Goal: Information Seeking & Learning: Learn about a topic

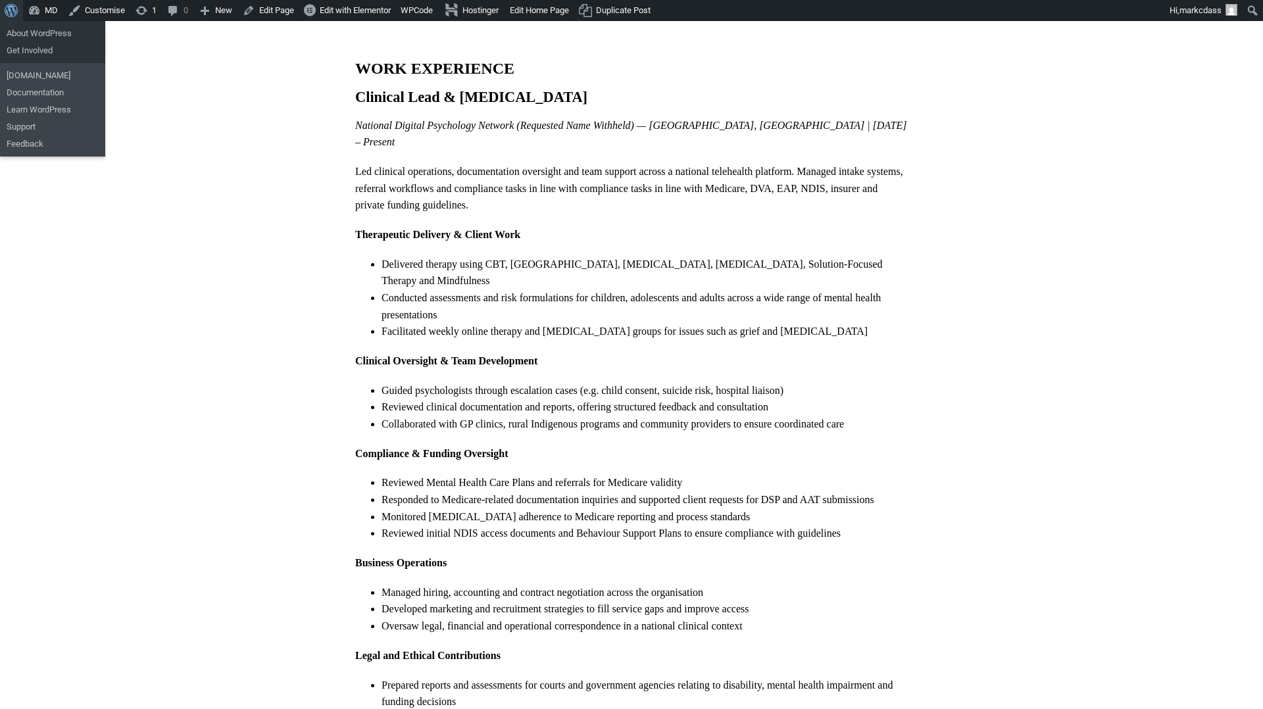
click at [9, 14] on span "Toolbar" at bounding box center [10, 9] width 10 height 18
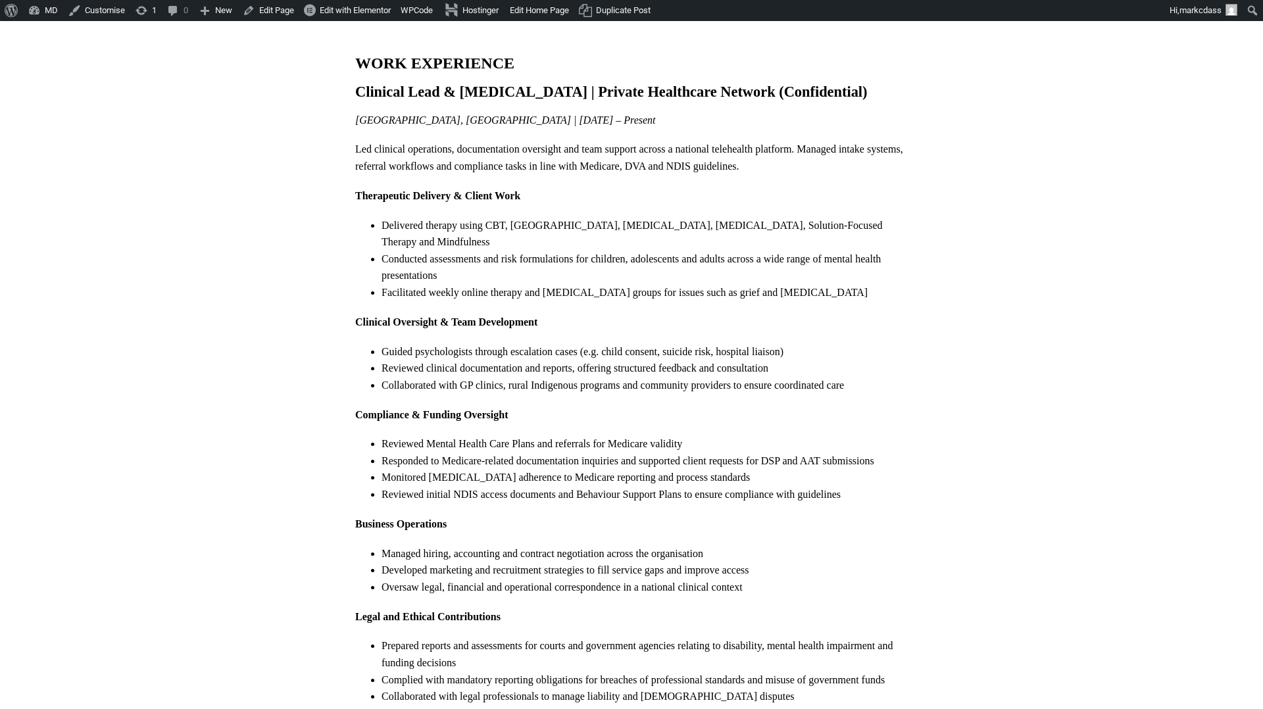
scroll to position [11, 0]
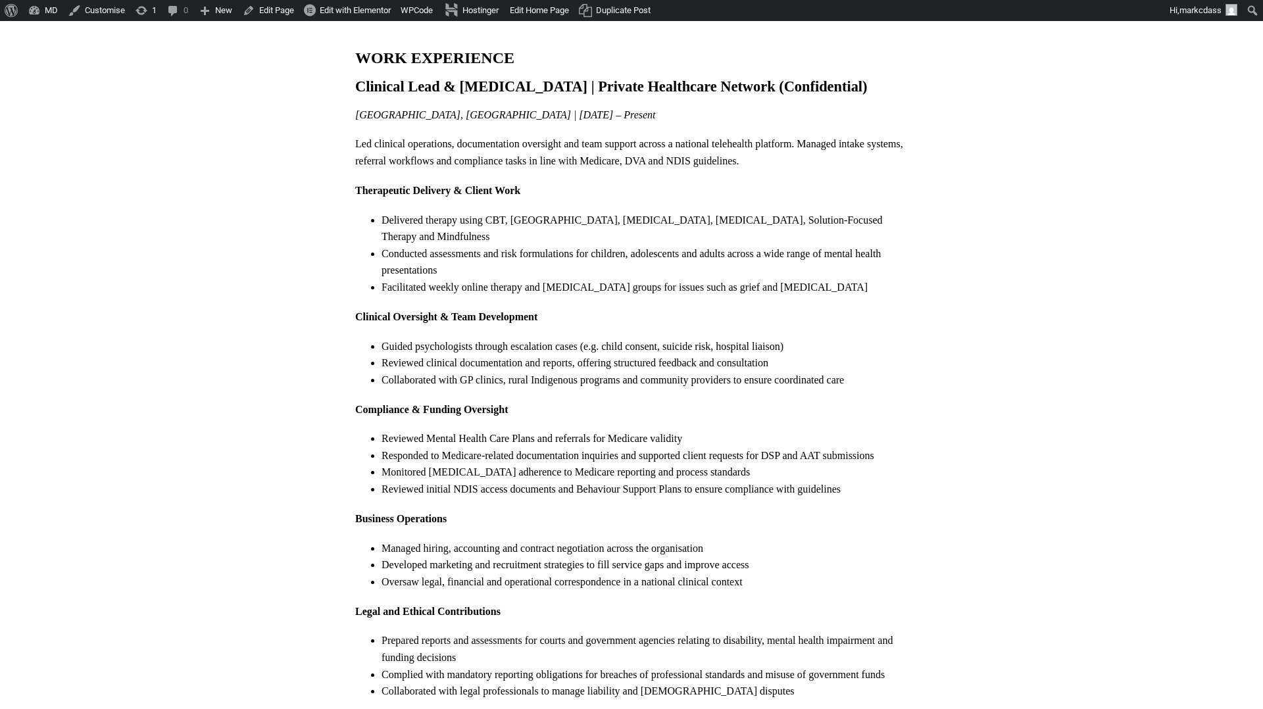
click at [564, 119] on p "[GEOGRAPHIC_DATA], [GEOGRAPHIC_DATA] | [DATE] – Present" at bounding box center [631, 115] width 552 height 17
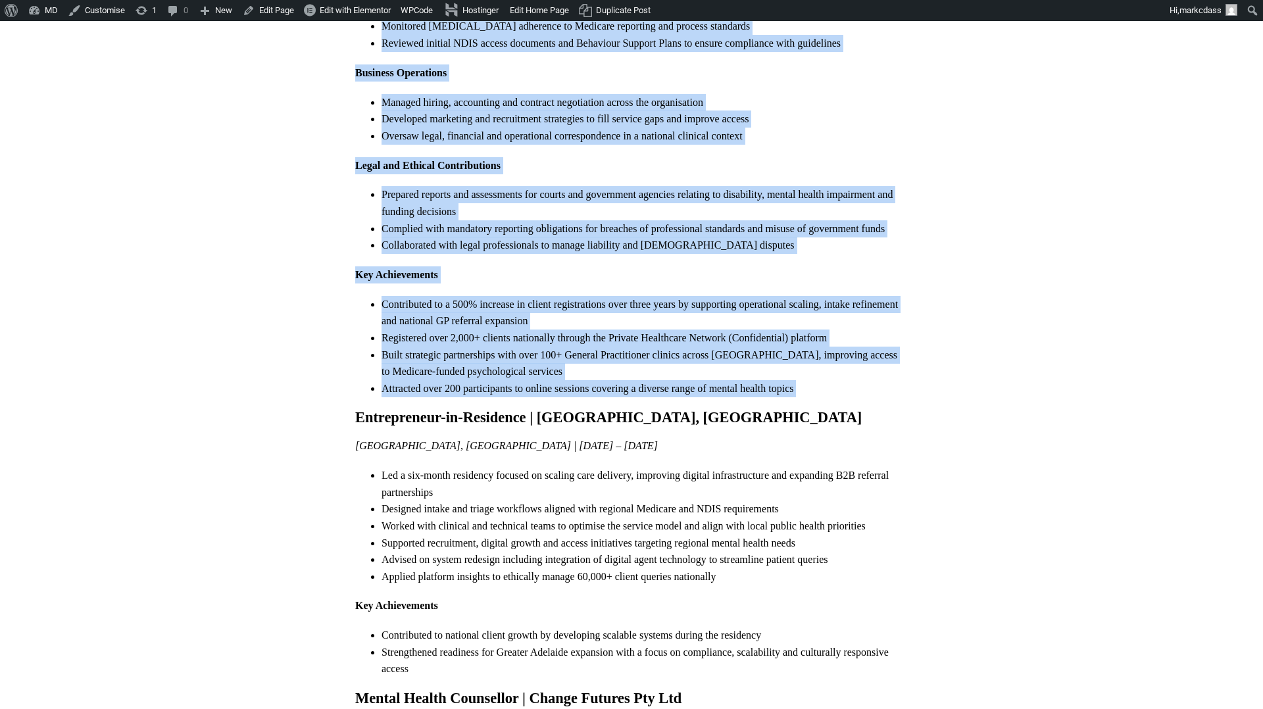
scroll to position [459, 0]
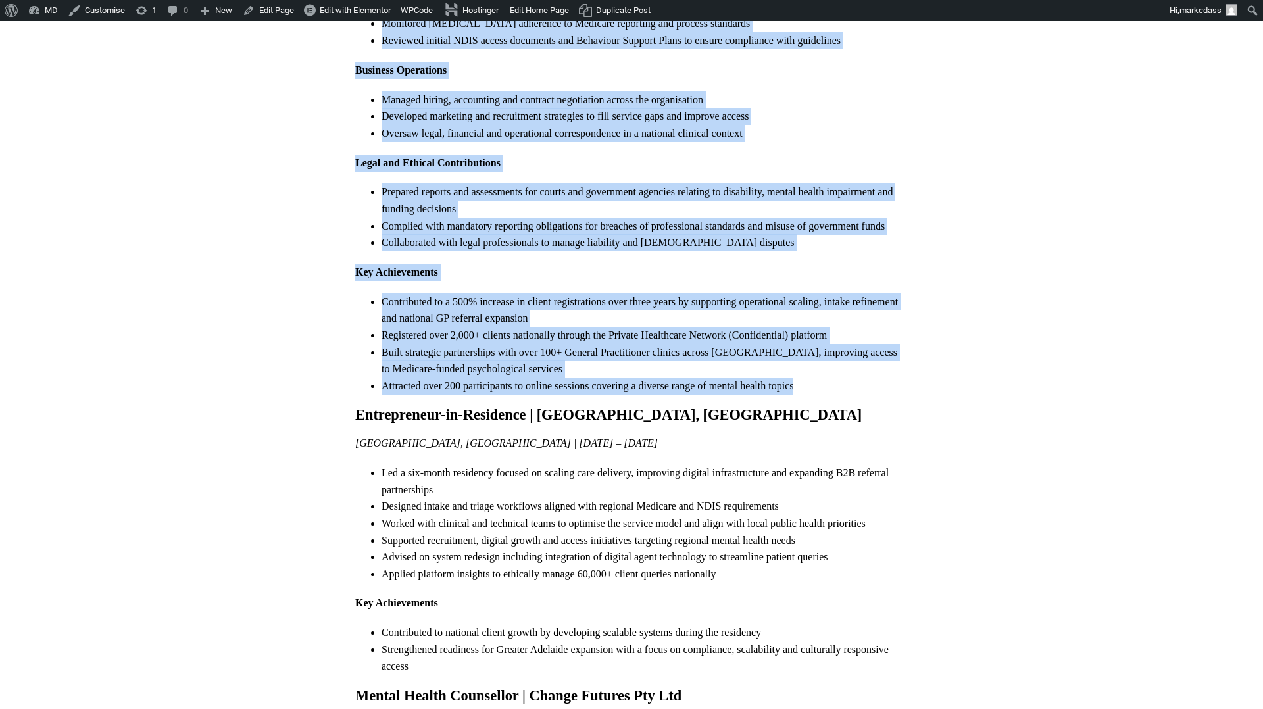
drag, startPoint x: 356, startPoint y: 93, endPoint x: 823, endPoint y: 364, distance: 539.3
copy div "Clinical Lead & Psychologist | Private Healthcare Network (Confidential) Adelai…"
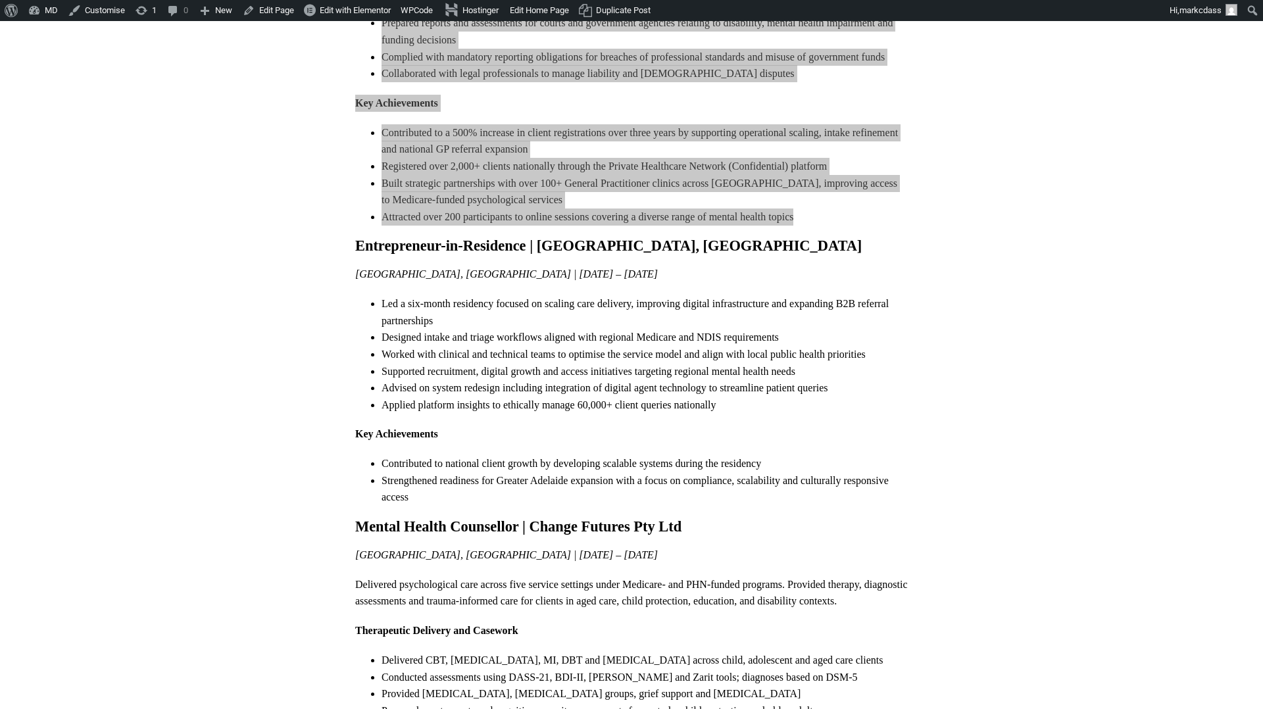
scroll to position [664, 0]
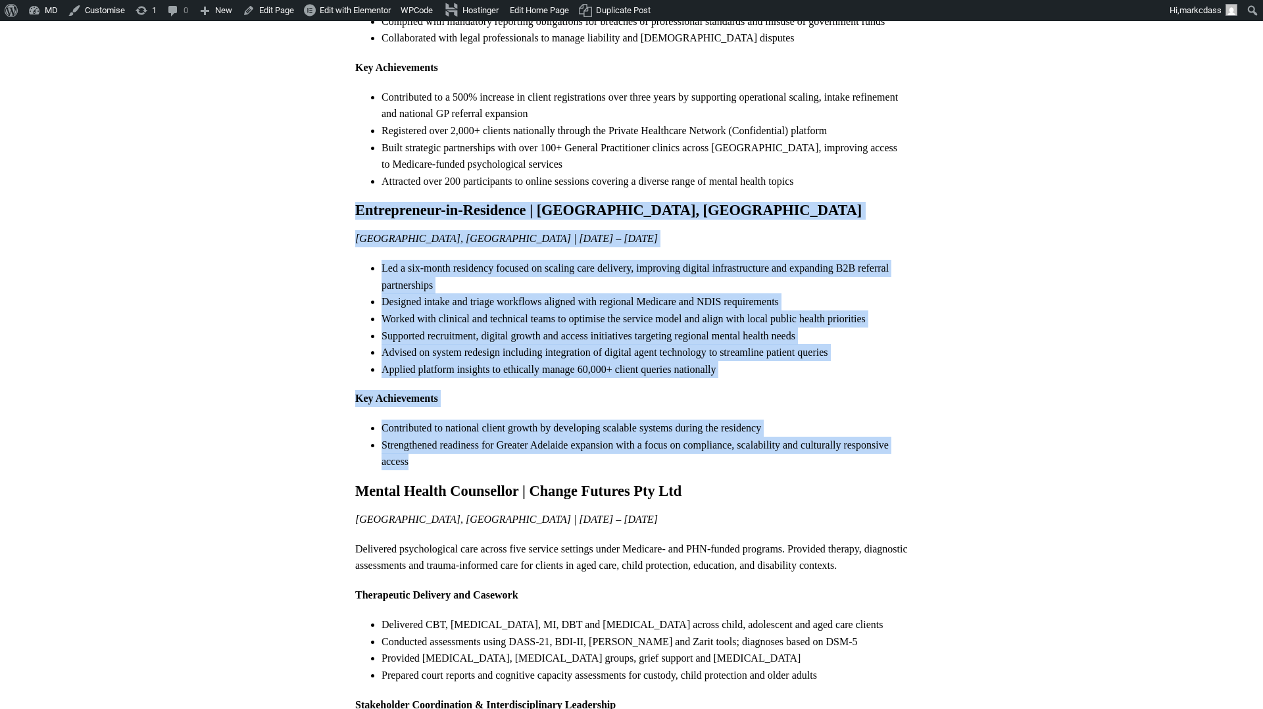
drag, startPoint x: 357, startPoint y: 190, endPoint x: 727, endPoint y: 441, distance: 447.1
copy div "Entrepreneur-in-Residence | University of Adelaide, Thinclab Adelaide, Australi…"
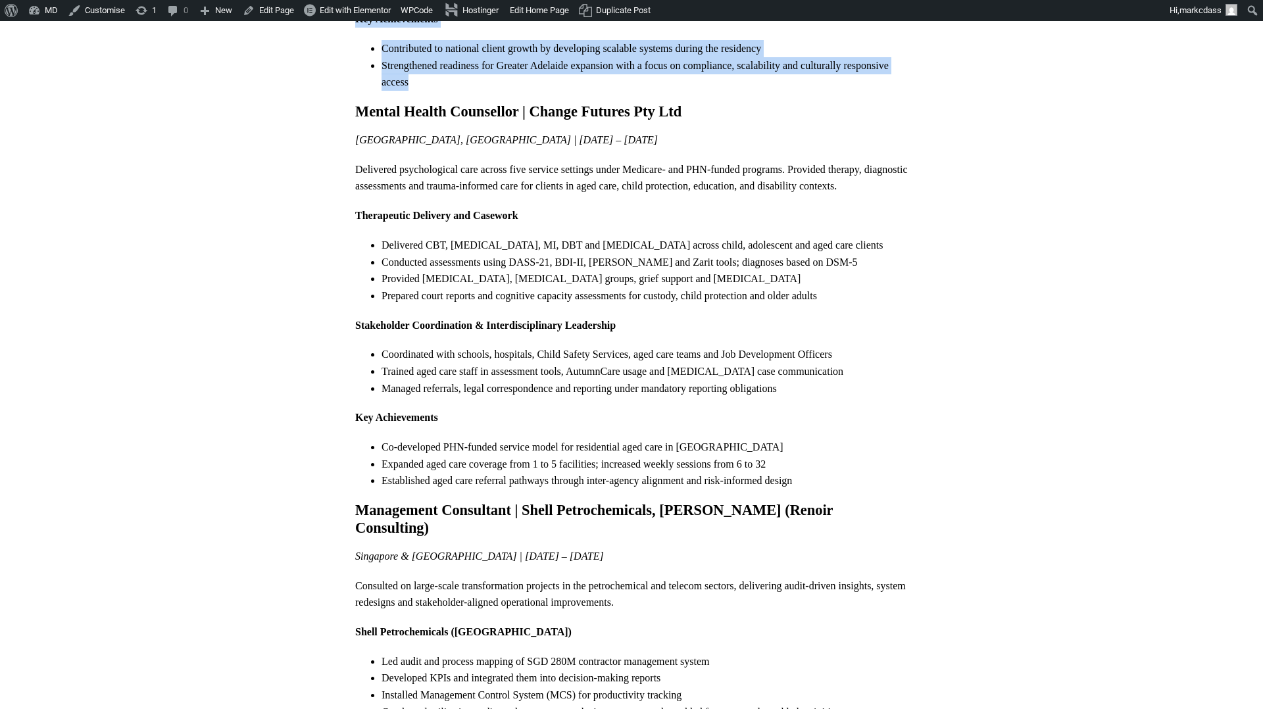
scroll to position [1037, 0]
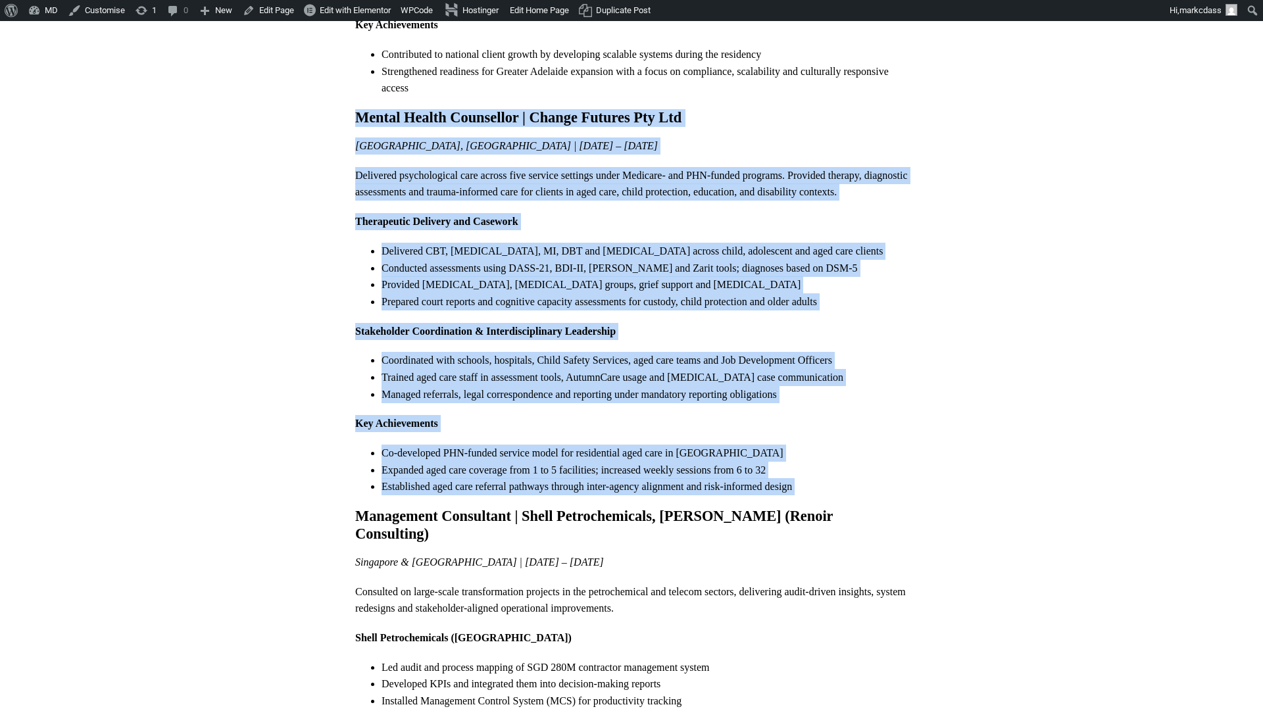
drag, startPoint x: 354, startPoint y: 96, endPoint x: 816, endPoint y: 483, distance: 602.6
click at [816, 483] on div "Work Experience – Mark Dass WORK EXPERIENCE Clinical Lead & Psychologist | Priv…" at bounding box center [631, 545] width 552 height 3047
copy div "Mental Health Counsellor | Change Futures Pty Ltd Brisbane, Australia | Nov 201…"
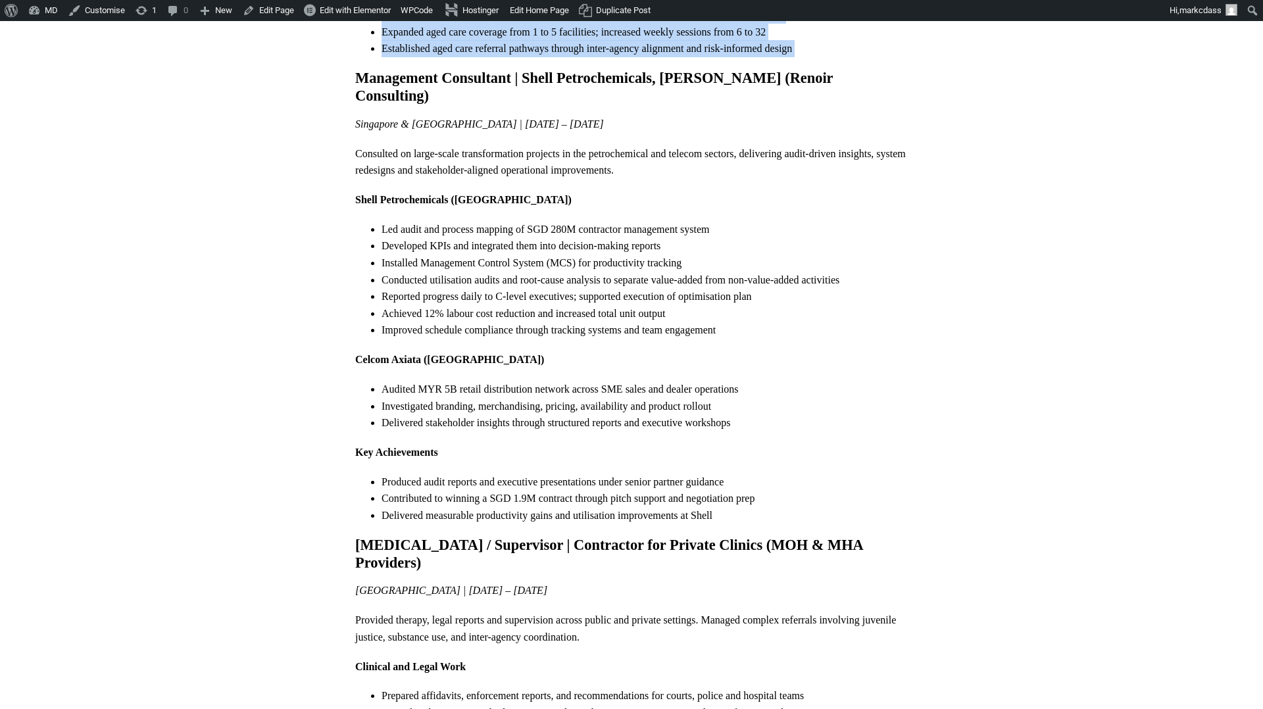
scroll to position [1447, 0]
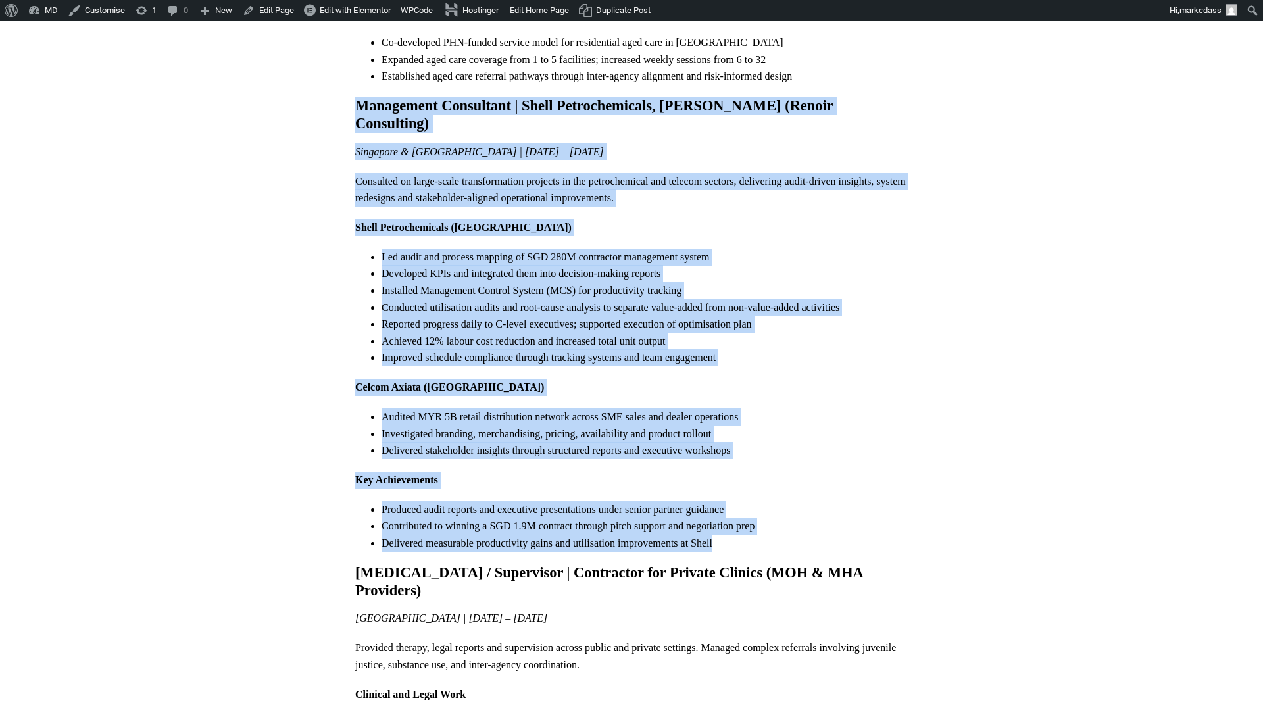
drag, startPoint x: 356, startPoint y: 86, endPoint x: 844, endPoint y: 501, distance: 640.5
click at [844, 501] on div "Work Experience – Mark Dass WORK EXPERIENCE Clinical Lead & Psychologist | Priv…" at bounding box center [631, 135] width 552 height 3047
copy div "Management Consultant | Shell Petrochemicals, Celcom Axiata (Renoir Consulting)…"
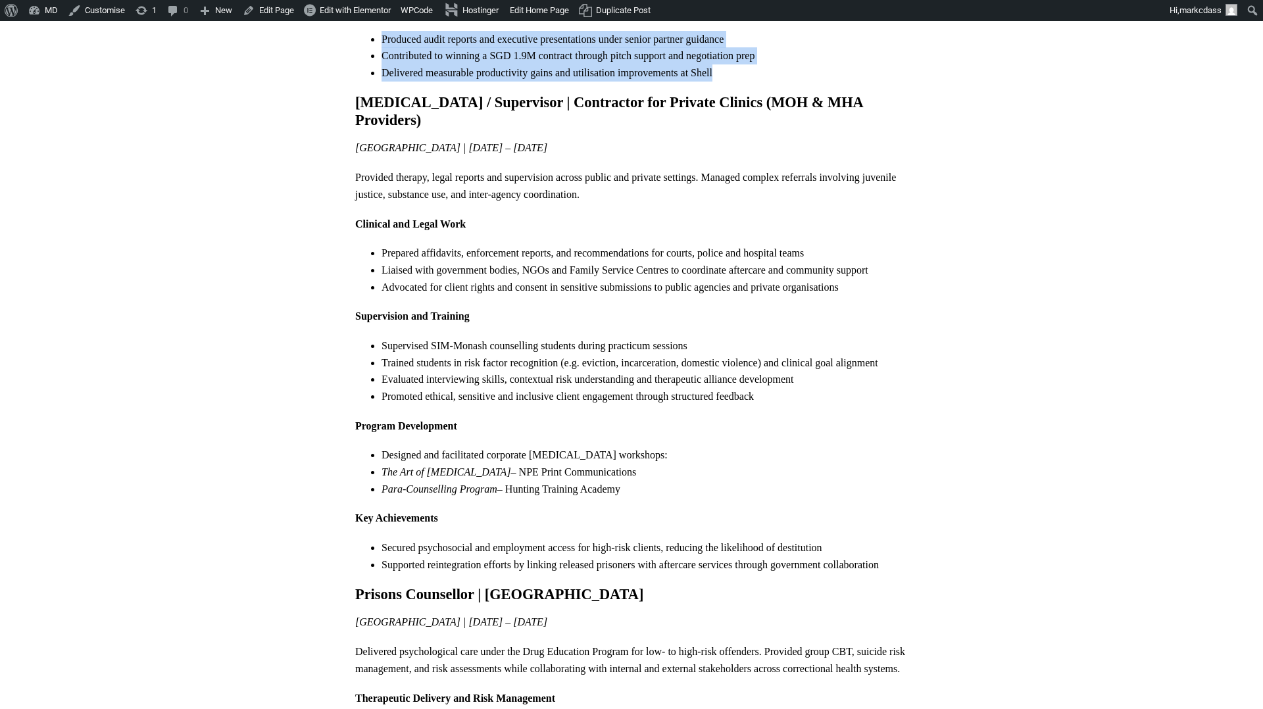
scroll to position [1909, 0]
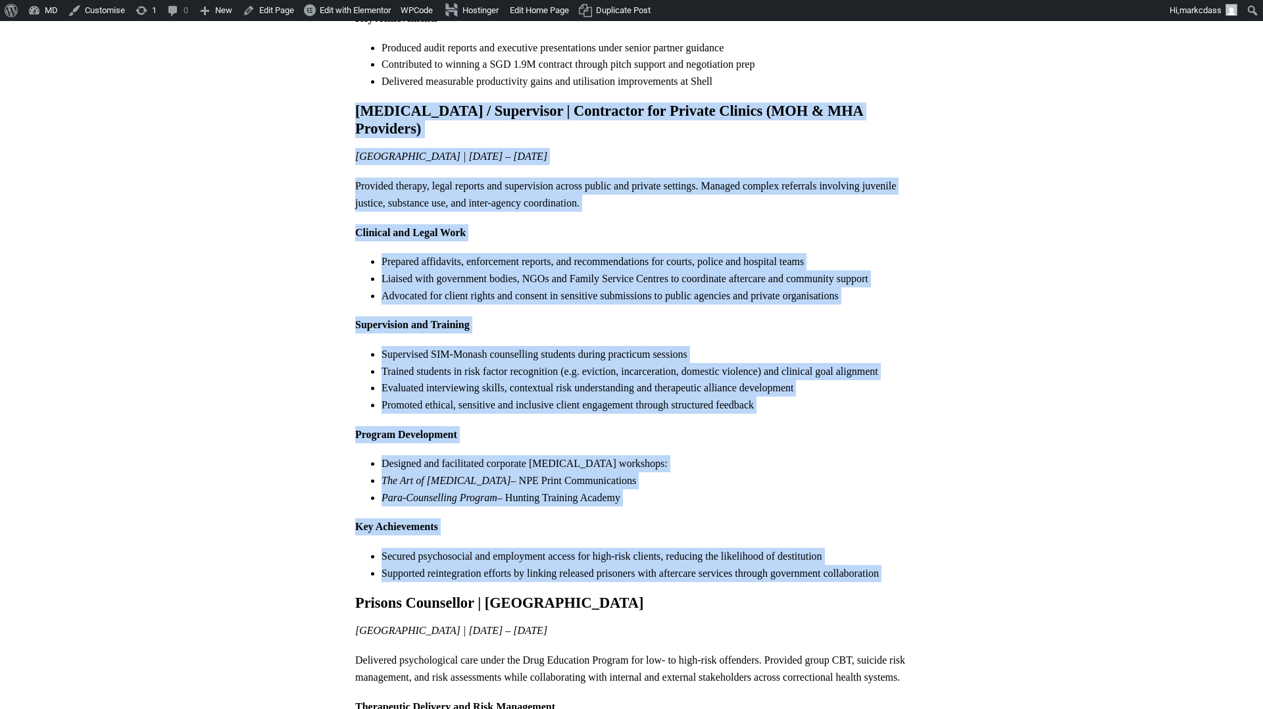
drag, startPoint x: 357, startPoint y: 72, endPoint x: 942, endPoint y: 531, distance: 743.3
copy div "Psychologist / Supervisor | Contractor for Private Clinics (MOH & MHA Providers…"
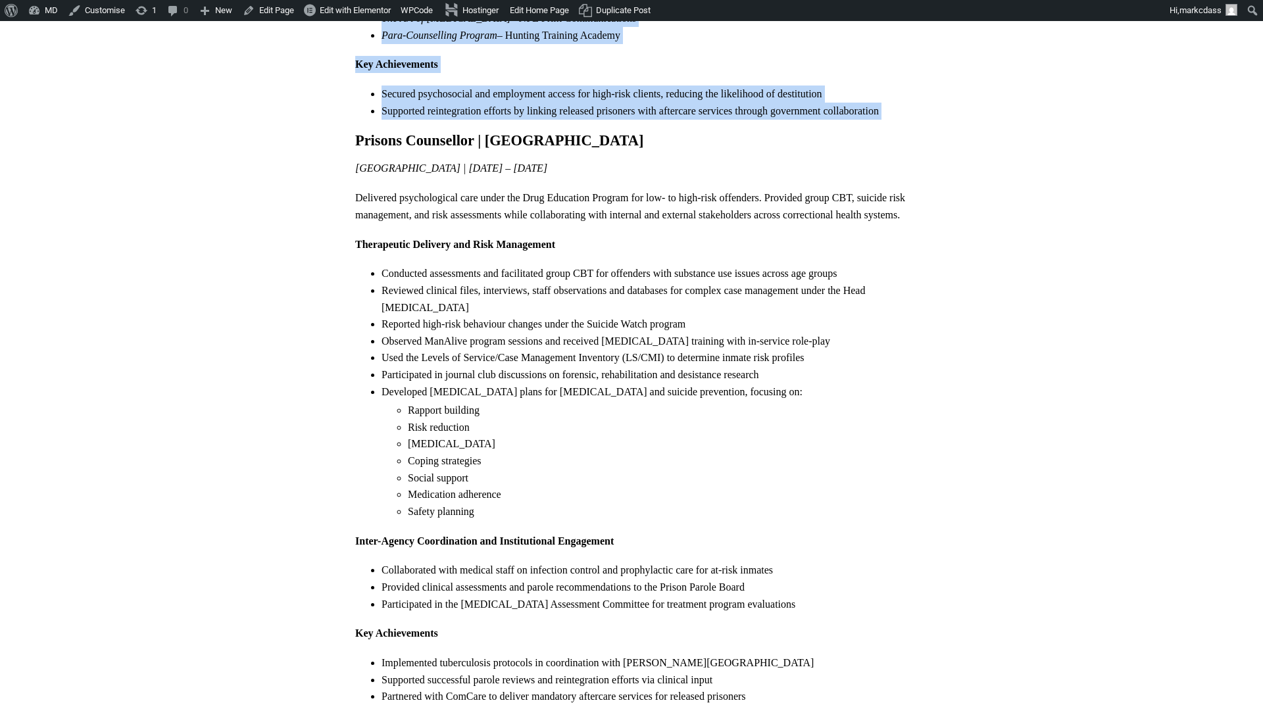
scroll to position [2390, 0]
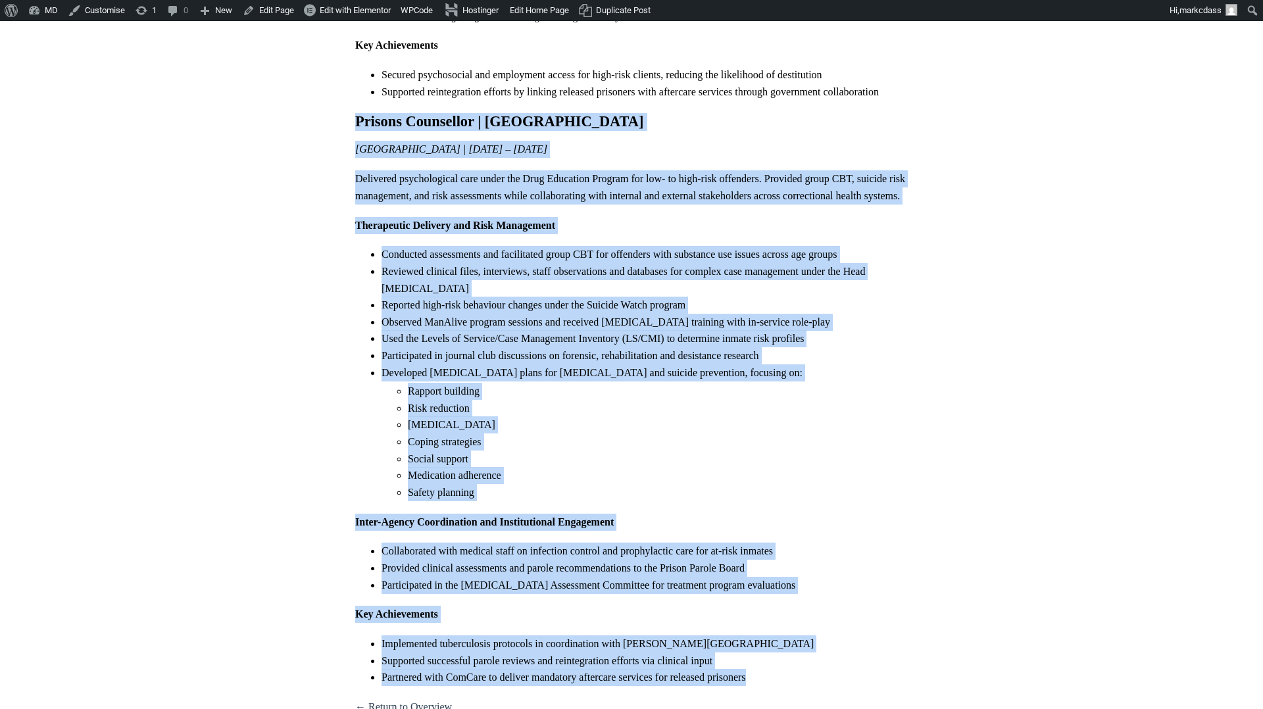
drag, startPoint x: 361, startPoint y: 73, endPoint x: 819, endPoint y: 629, distance: 720.8
copy div "Prisons Counsellor | Changi Prison Singapore | Nov 2011 – Feb 2012 Delivered ps…"
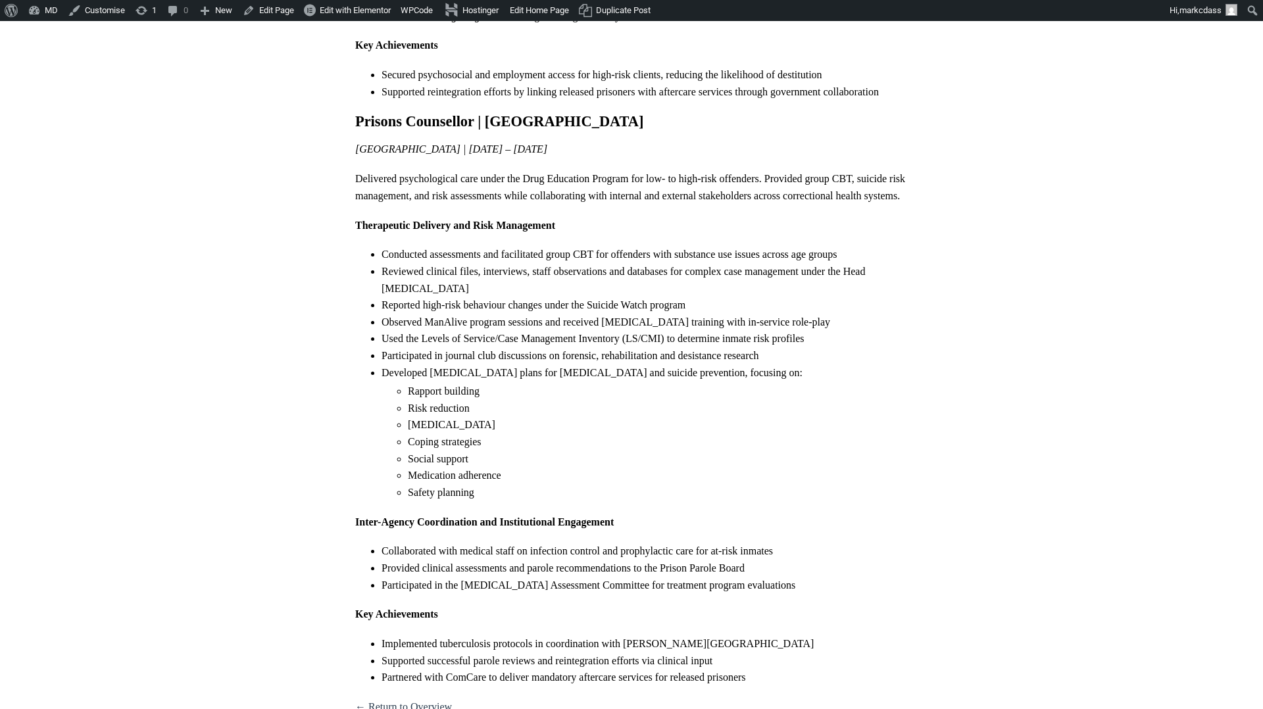
click at [766, 669] on li "Partnered with ComCare to deliver mandatory aftercare services for released pri…" at bounding box center [644, 677] width 526 height 17
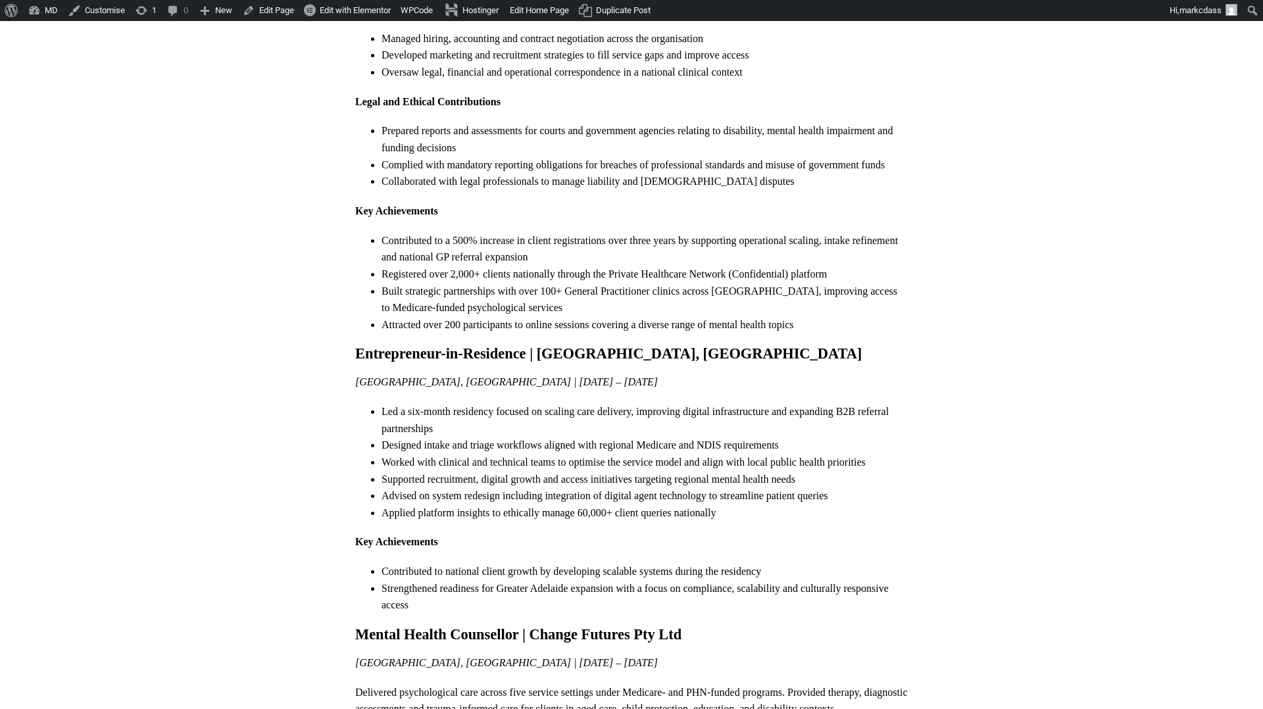
scroll to position [0, 0]
